Goal: Task Accomplishment & Management: Use online tool/utility

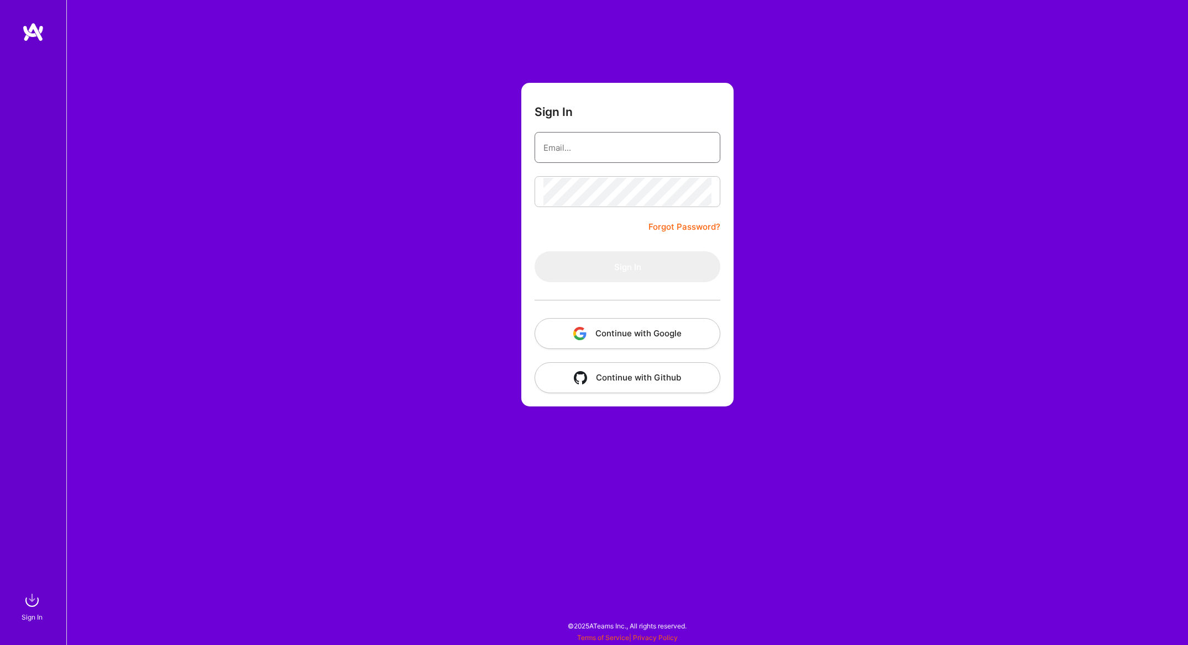
type input "[EMAIL_ADDRESS][DOMAIN_NAME]"
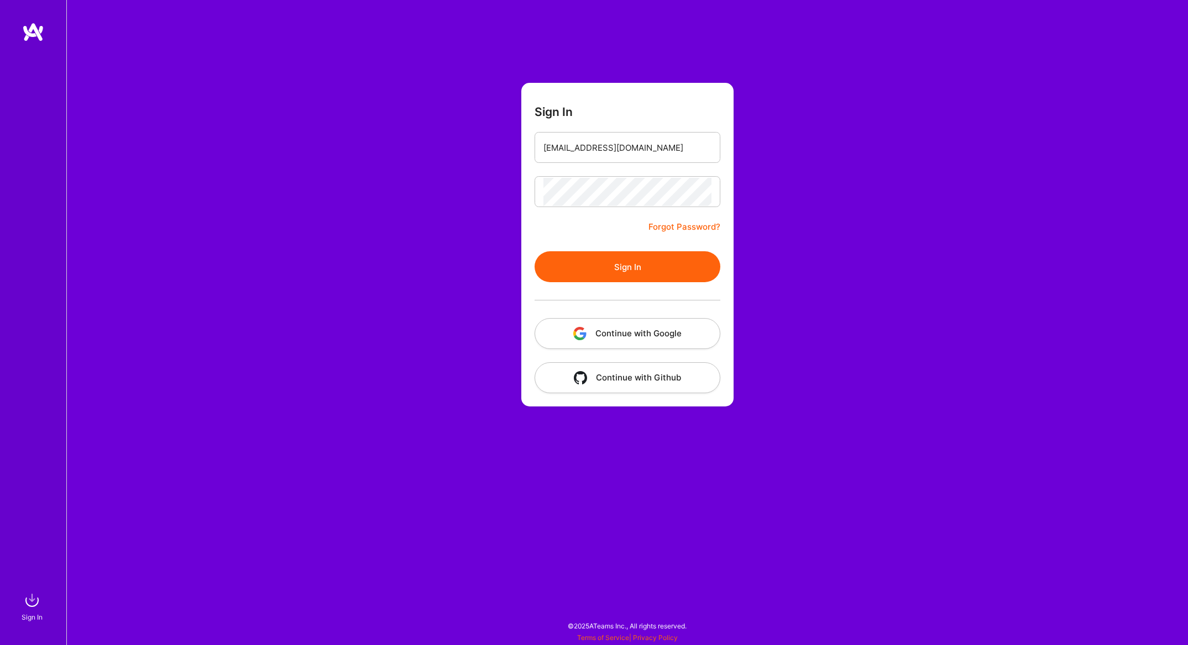
click at [587, 274] on button "Sign In" at bounding box center [627, 266] width 186 height 31
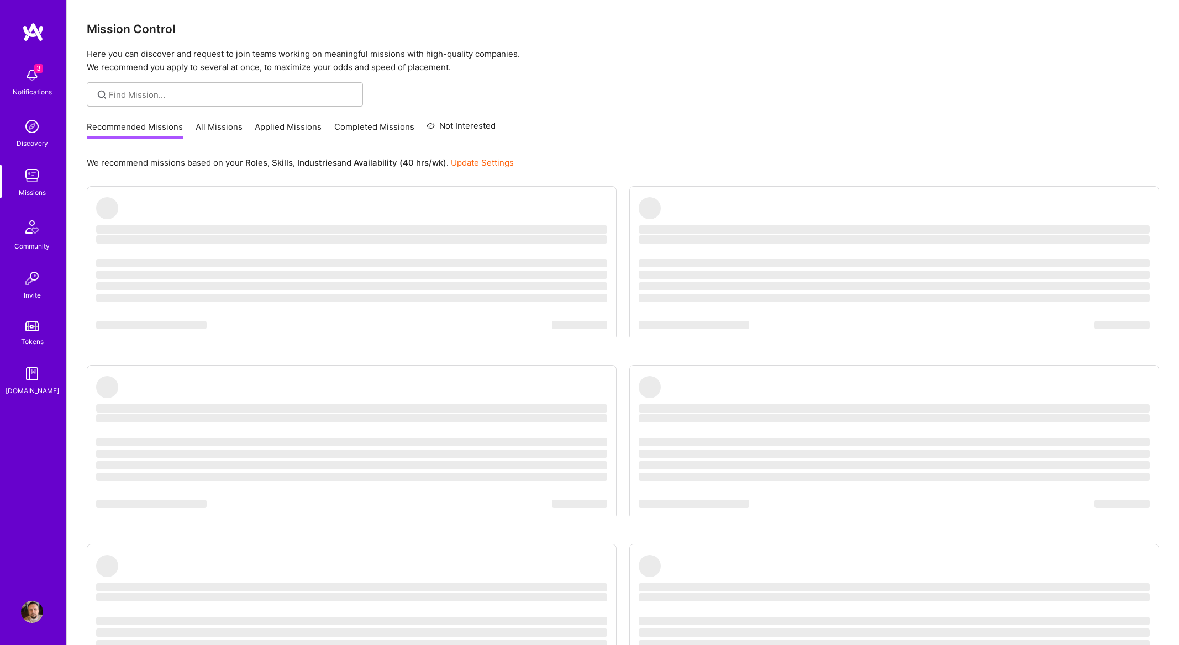
click at [26, 82] on img at bounding box center [32, 75] width 22 height 22
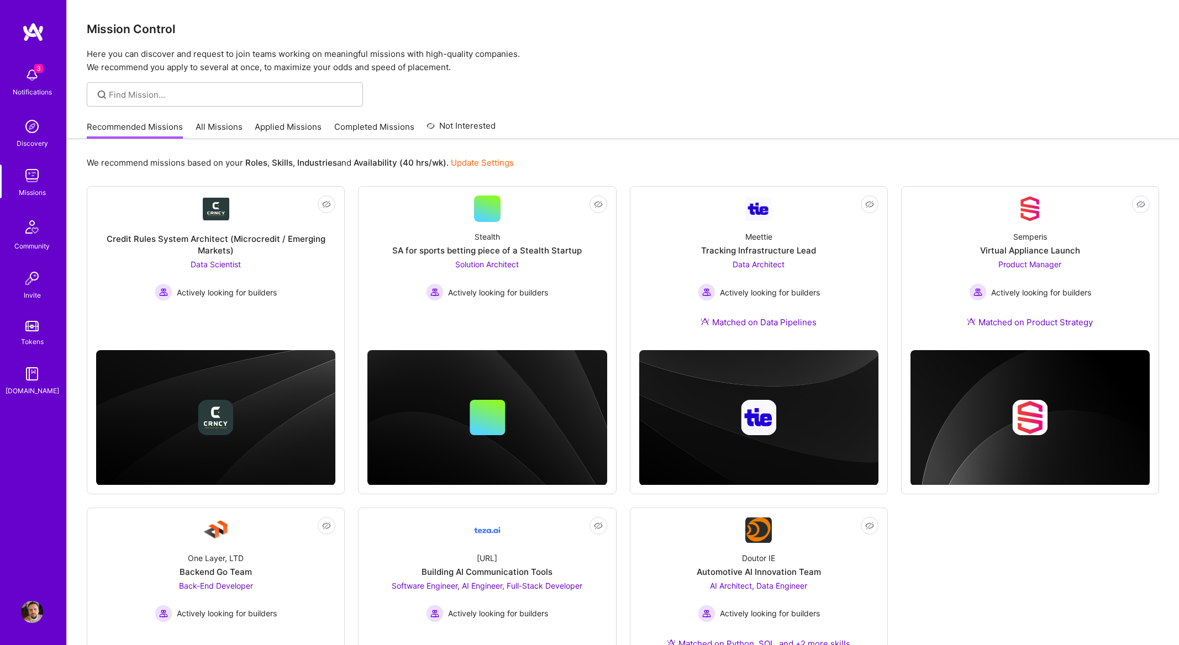
click at [602, 57] on div "3 3 Notifications Discovery Missions Community Invite Tokens [DOMAIN_NAME] Prof…" at bounding box center [589, 418] width 1179 height 837
click at [282, 126] on link "Applied Missions" at bounding box center [288, 130] width 67 height 18
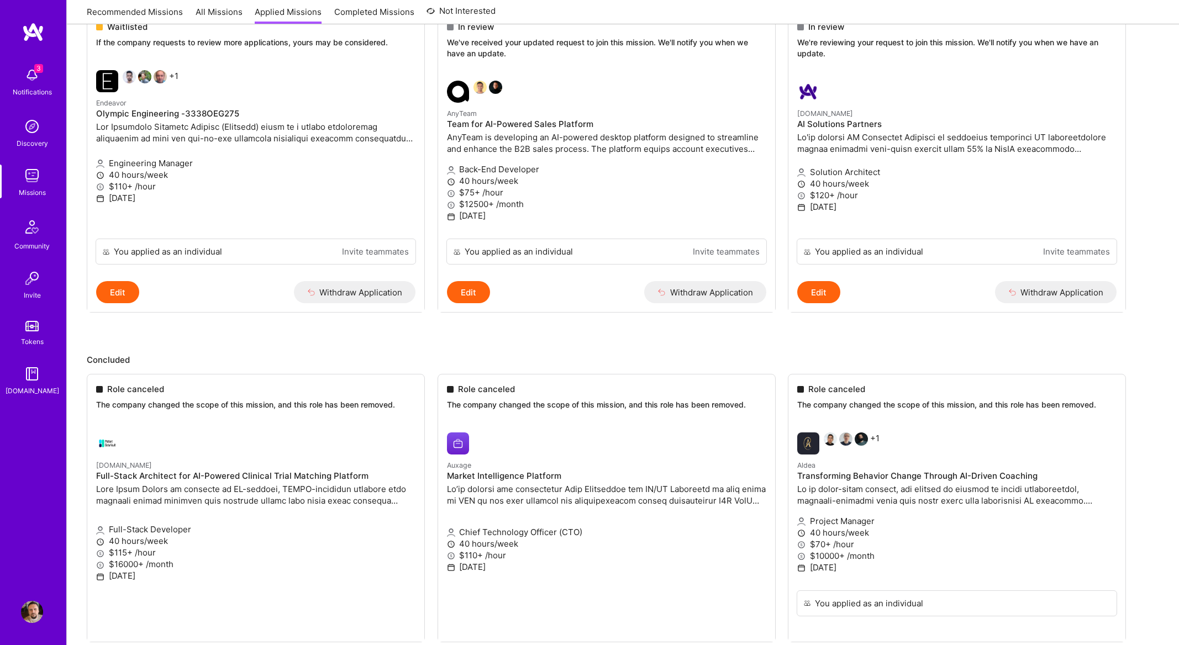
scroll to position [166, 0]
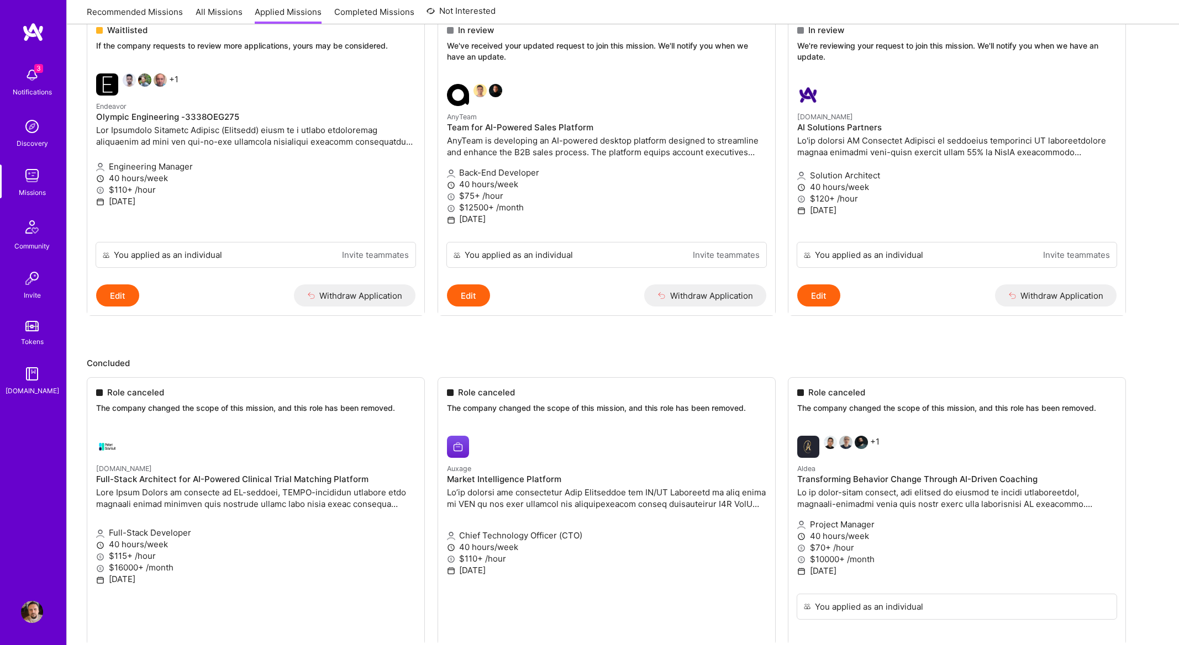
click at [43, 77] on img at bounding box center [32, 75] width 22 height 22
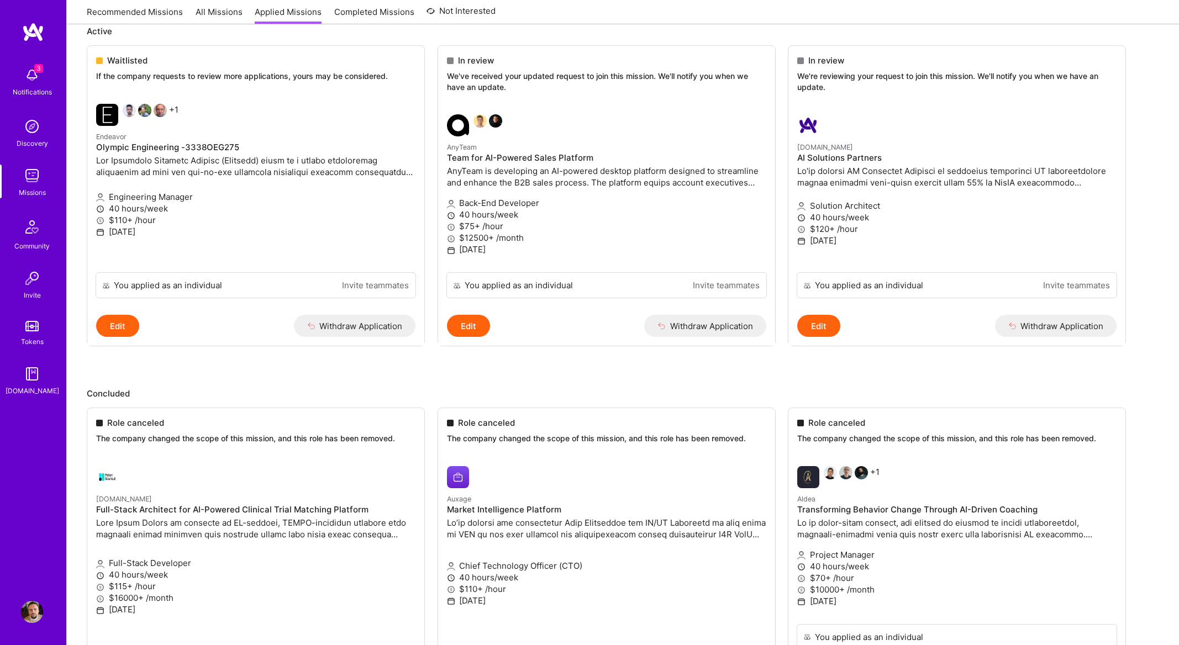
scroll to position [0, 0]
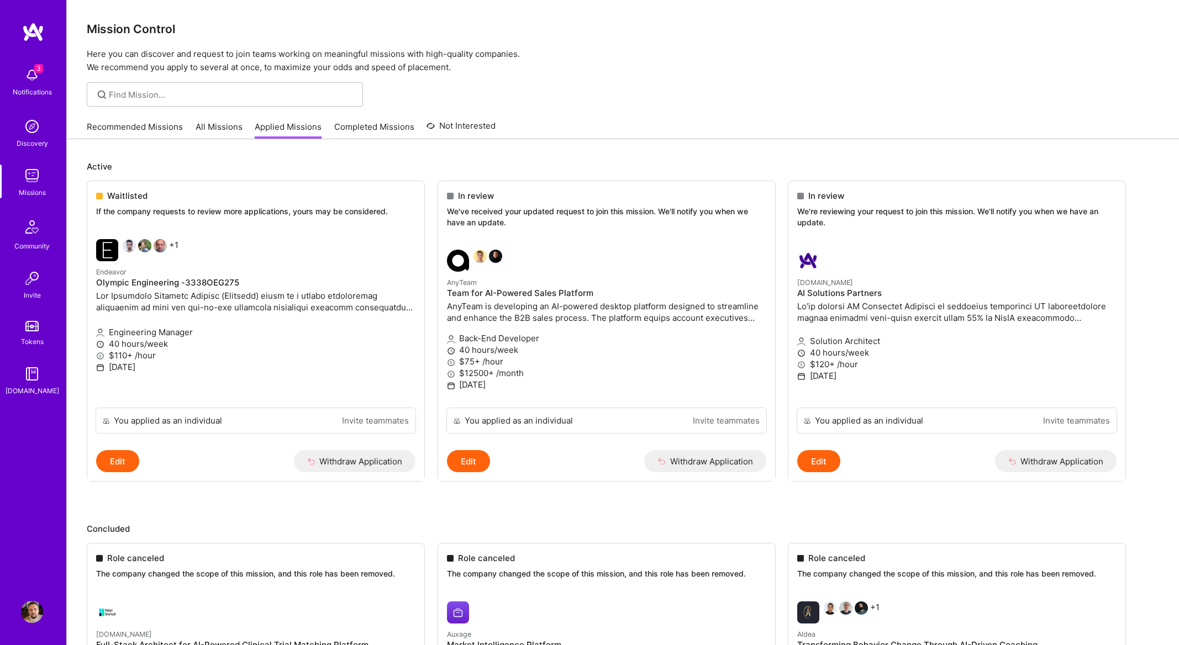
click at [125, 117] on div "Recommended Missions All Missions Applied Missions Completed Missions Not Inter…" at bounding box center [291, 127] width 409 height 24
click at [117, 127] on link "Recommended Missions" at bounding box center [135, 130] width 96 height 18
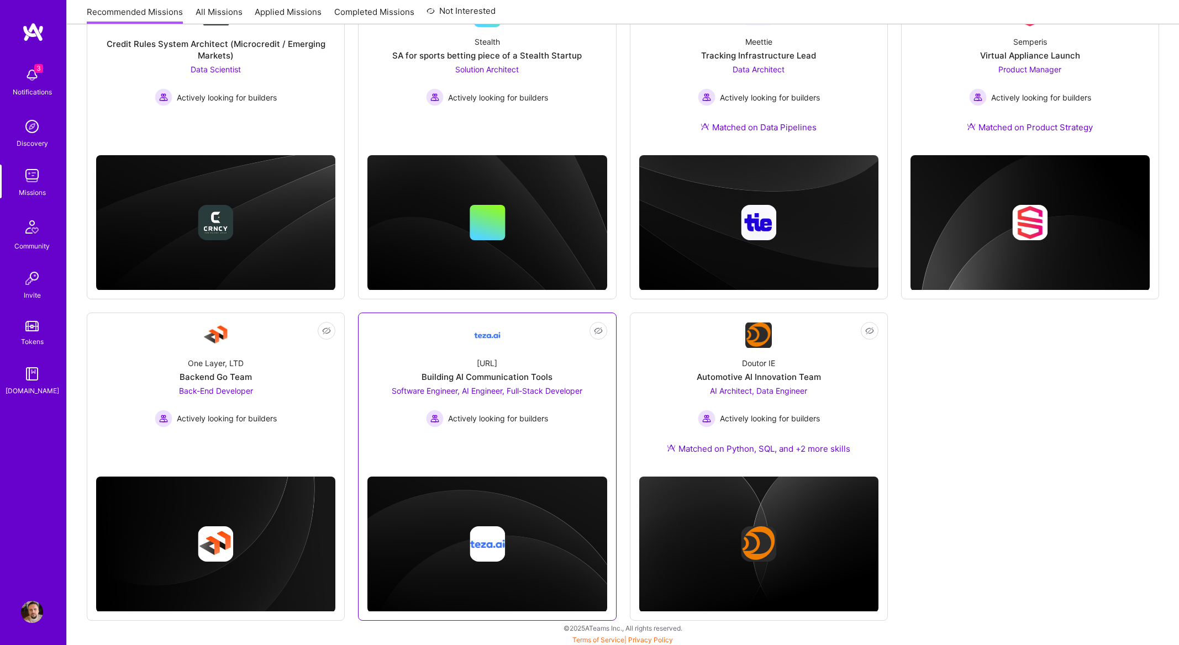
scroll to position [197, 0]
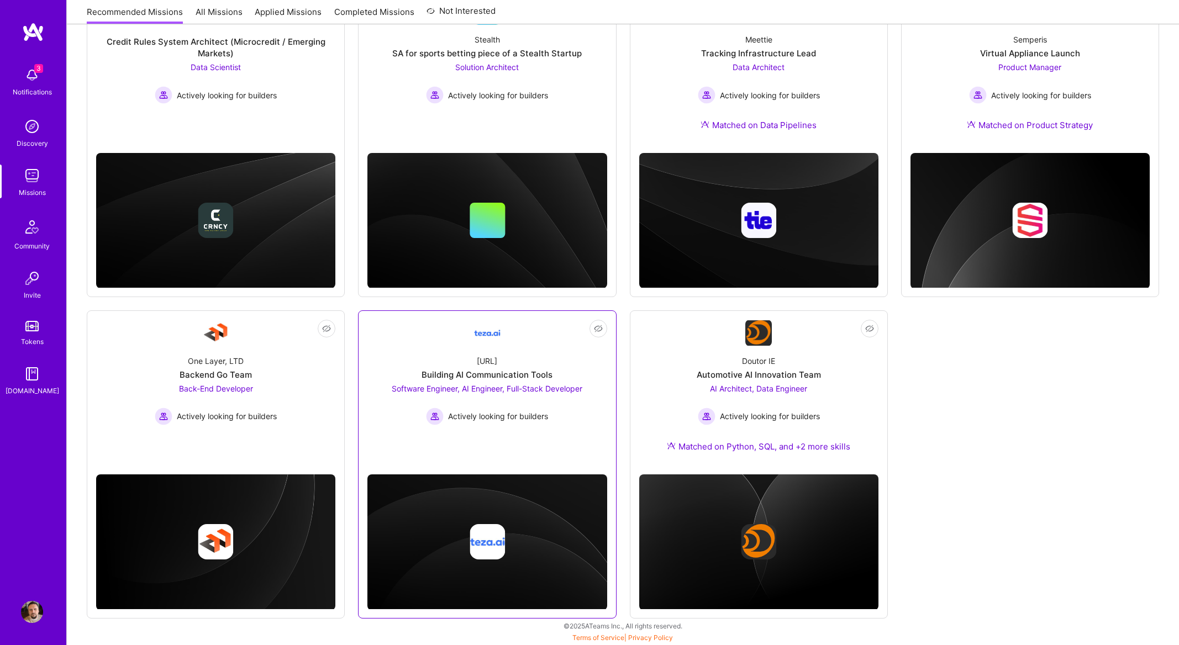
click at [486, 360] on div "[URL]" at bounding box center [487, 361] width 20 height 12
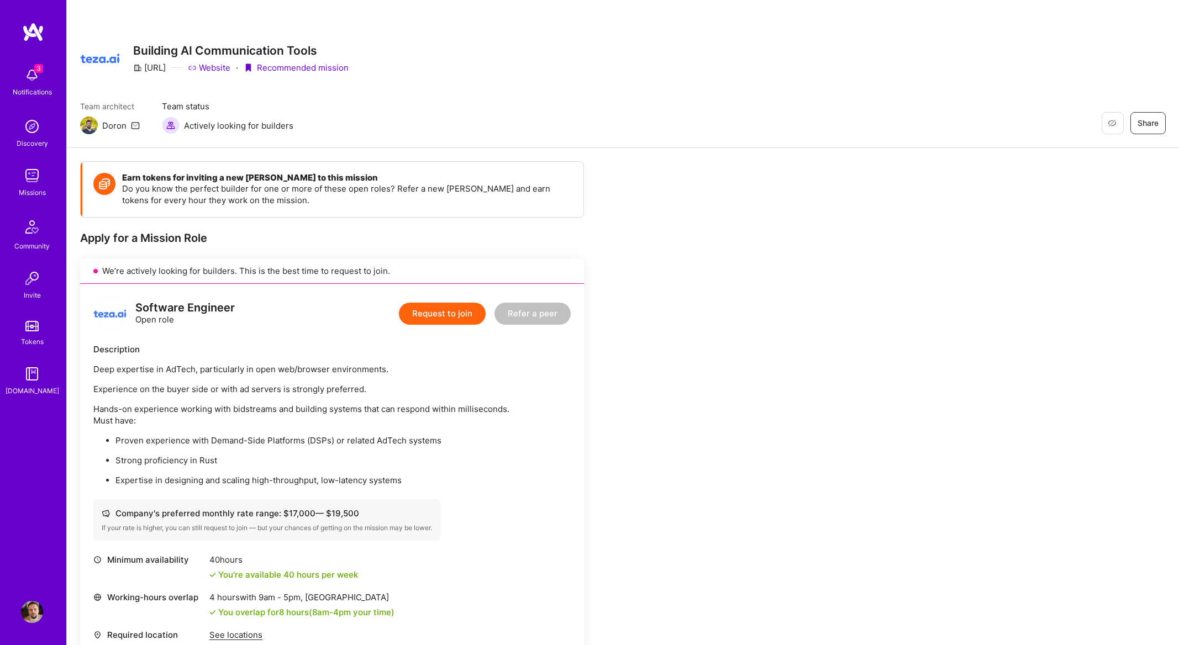
click at [407, 78] on div "Restore Not Interested Share Building AI Communication Tools [URL] Website · Re…" at bounding box center [623, 74] width 1112 height 148
